Goal: Transaction & Acquisition: Purchase product/service

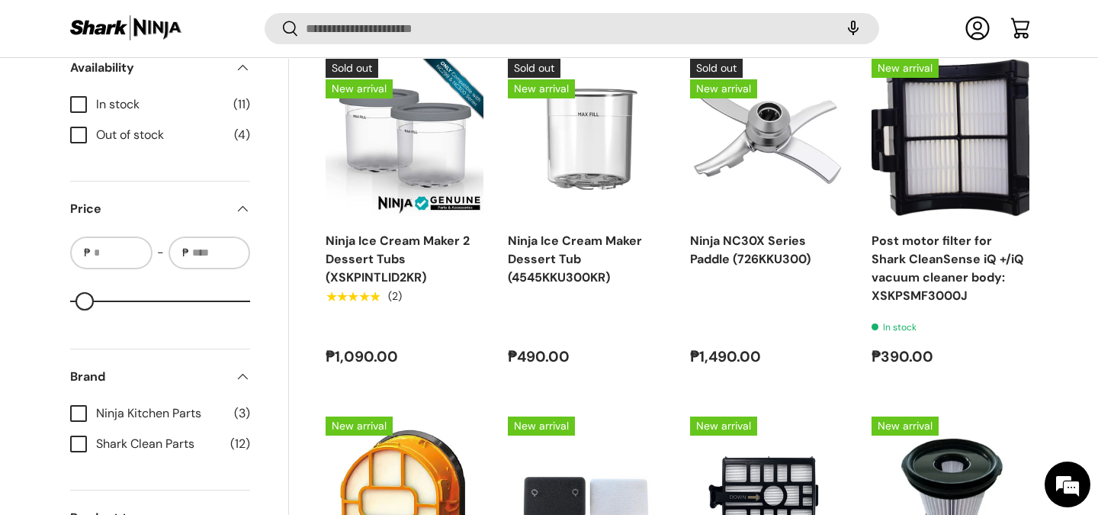
scroll to position [593, 0]
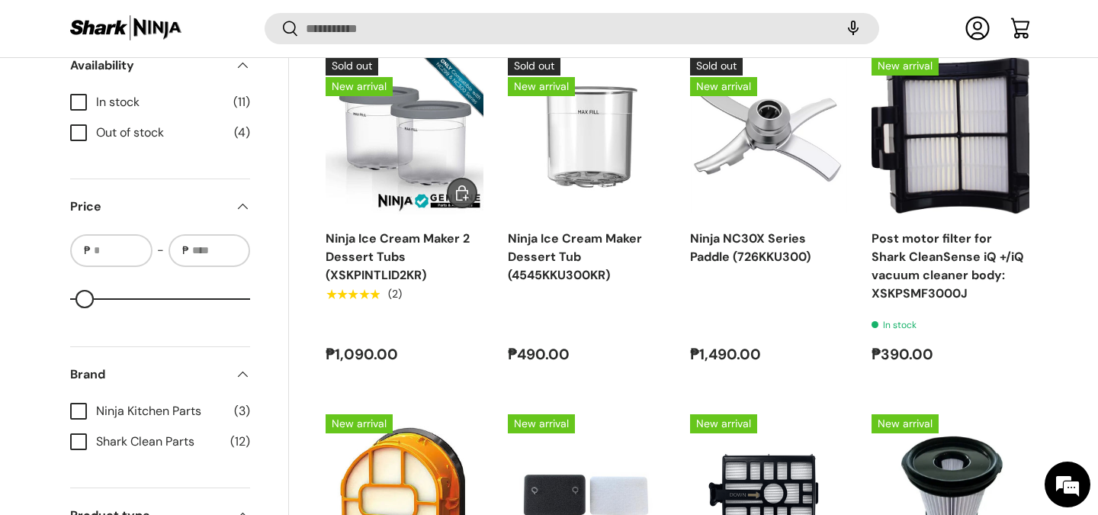
click at [443, 166] on img "Ninja Ice Cream Maker 2 Dessert Tubs (XSKPINTLID2KR)" at bounding box center [405, 135] width 158 height 158
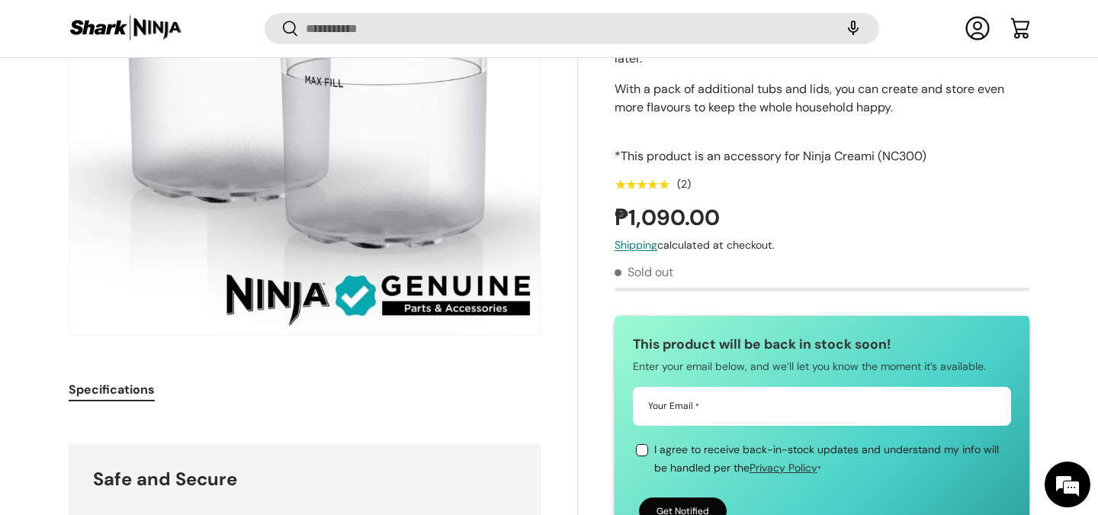
scroll to position [271, 0]
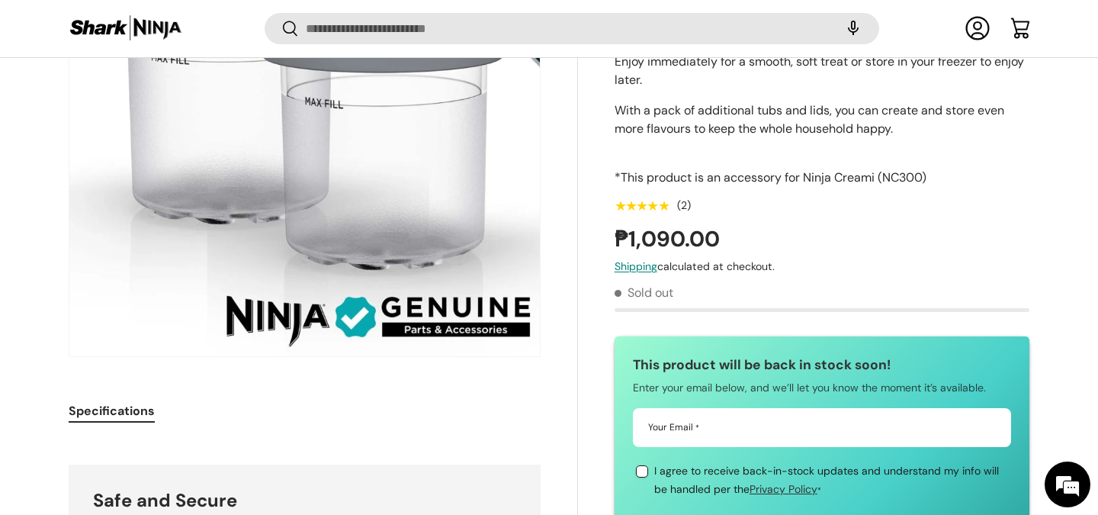
click at [586, 377] on div "Sold out New arrival Ninja Kitchen Parts | SKU: 4001037393 Ninja Ice Cream Make…" at bounding box center [804, 442] width 452 height 1113
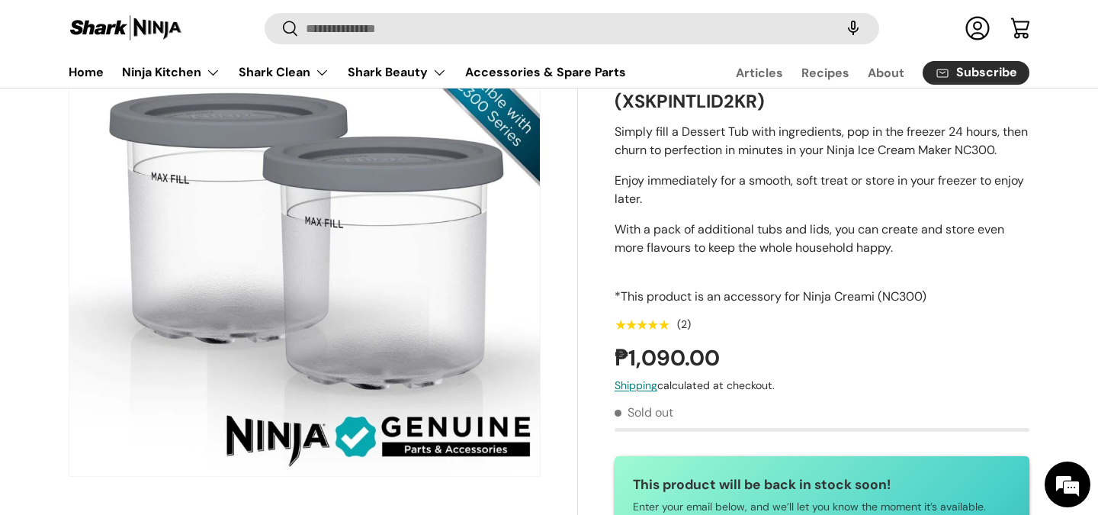
scroll to position [156, 0]
click at [619, 368] on strong "₱1,090.00" at bounding box center [669, 357] width 109 height 28
